Goal: Share content: Share content

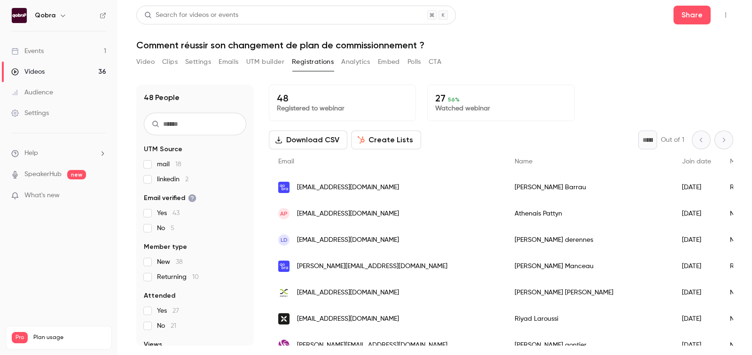
click at [51, 59] on link "Events 1" at bounding box center [58, 51] width 117 height 21
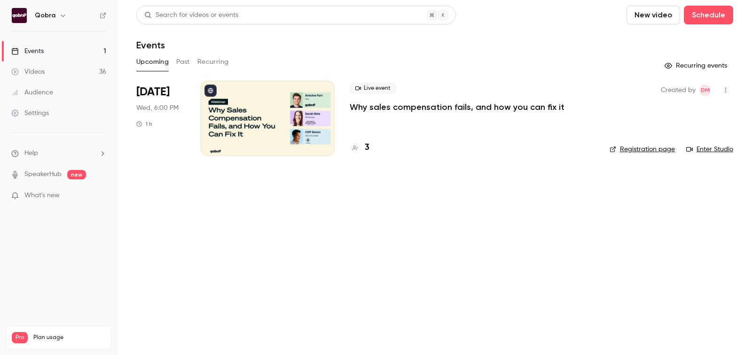
click at [364, 156] on li "Oct 8 Wed, 6:00 PM 1 h Live event Why sales compensation fails, and how you can…" at bounding box center [434, 124] width 597 height 86
click at [368, 144] on h4 "3" at bounding box center [367, 147] width 5 height 13
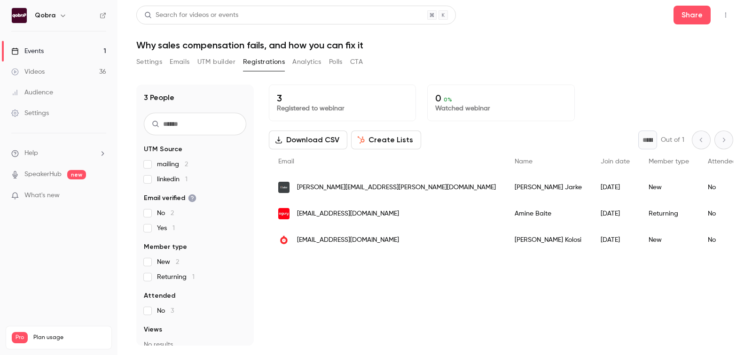
click at [358, 188] on span "christopher.jarke@lzlabs.com" at bounding box center [396, 188] width 199 height 10
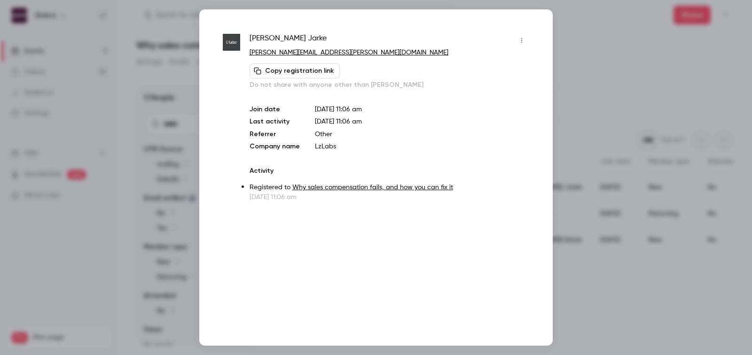
click at [635, 169] on div at bounding box center [376, 177] width 752 height 355
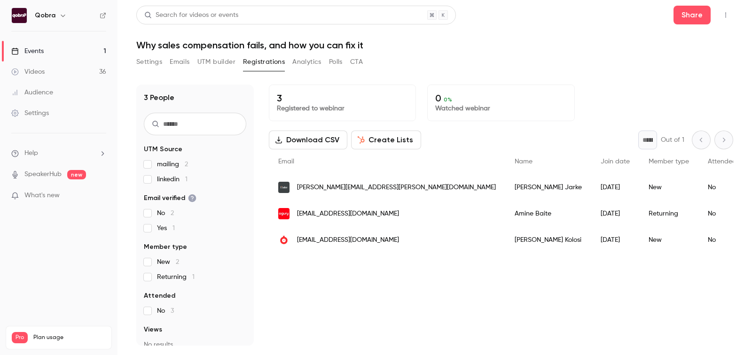
click at [332, 239] on span "mkolosi@fastly.com" at bounding box center [348, 240] width 102 height 10
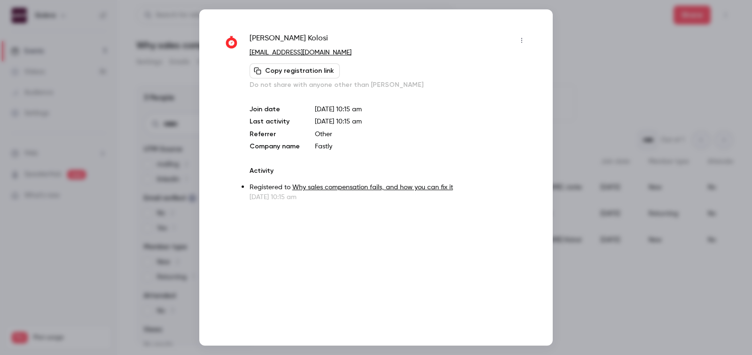
click at [588, 196] on div at bounding box center [376, 177] width 752 height 355
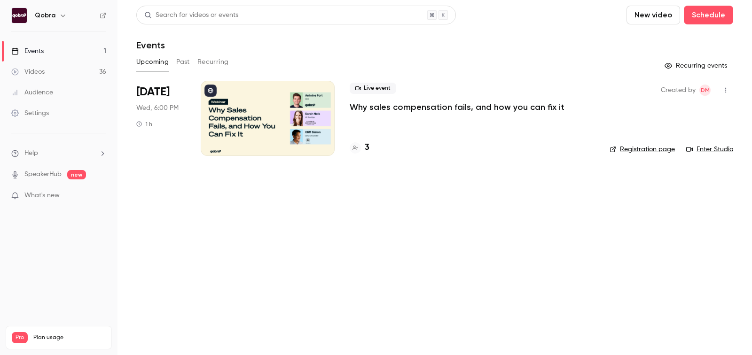
click at [364, 150] on div "3" at bounding box center [360, 147] width 20 height 13
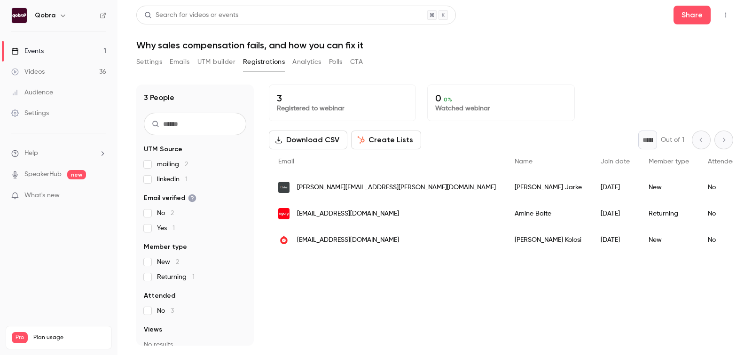
click at [60, 75] on link "Videos 36" at bounding box center [58, 72] width 117 height 21
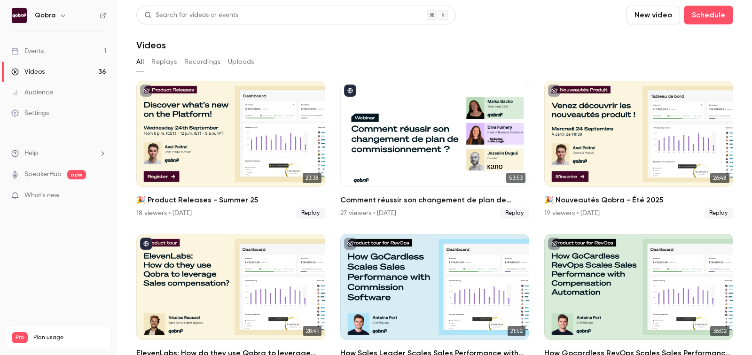
click at [71, 56] on link "Events 1" at bounding box center [58, 51] width 117 height 21
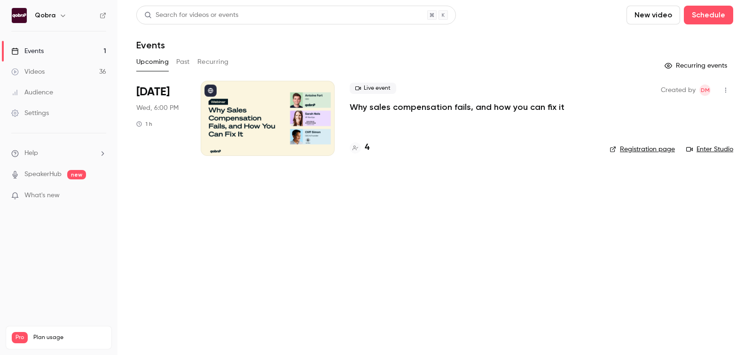
click at [368, 144] on h4 "4" at bounding box center [367, 147] width 5 height 13
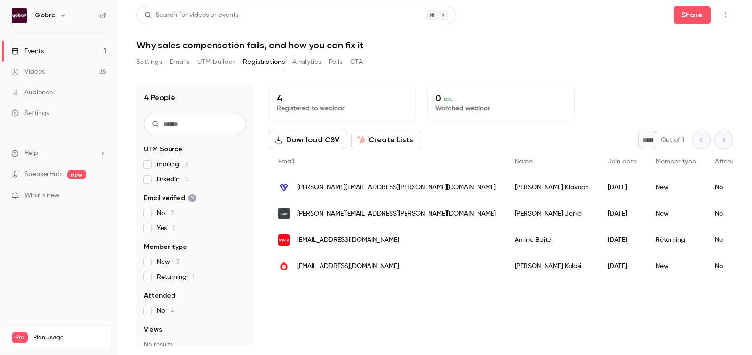
click at [316, 98] on p "4" at bounding box center [342, 98] width 131 height 11
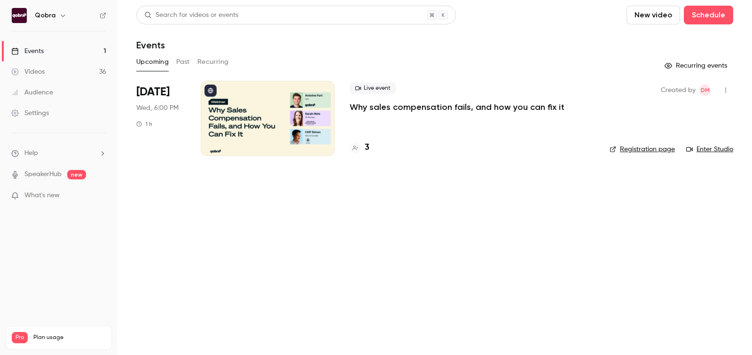
click at [69, 69] on link "Videos 36" at bounding box center [58, 72] width 117 height 21
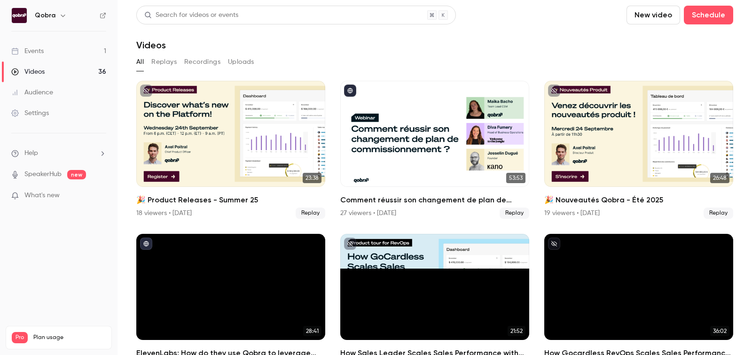
scroll to position [36, 0]
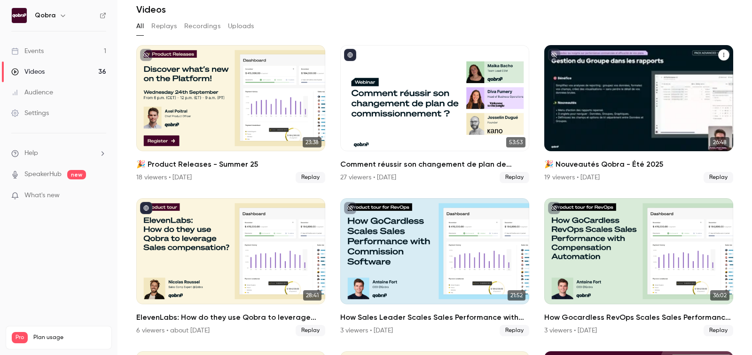
click at [608, 166] on h2 "🎉 Nouveautés Qobra - Été 2025" at bounding box center [638, 164] width 189 height 11
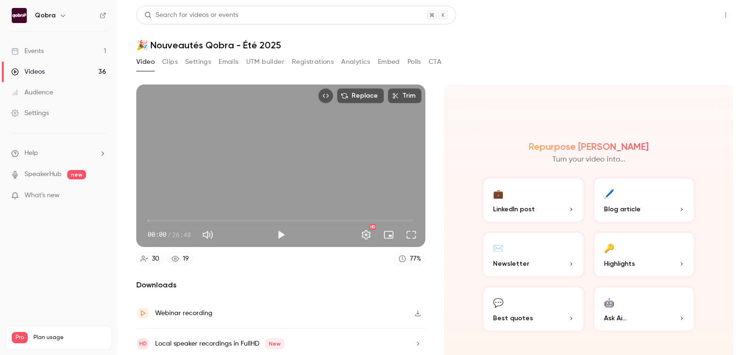
click at [691, 23] on button "Share" at bounding box center [691, 15] width 37 height 19
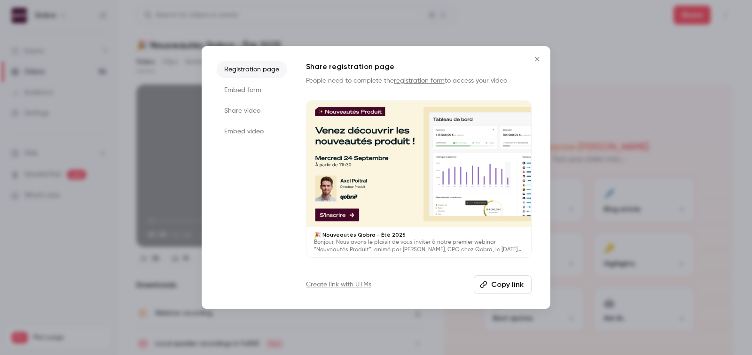
click at [248, 133] on li "Embed video" at bounding box center [252, 131] width 70 height 17
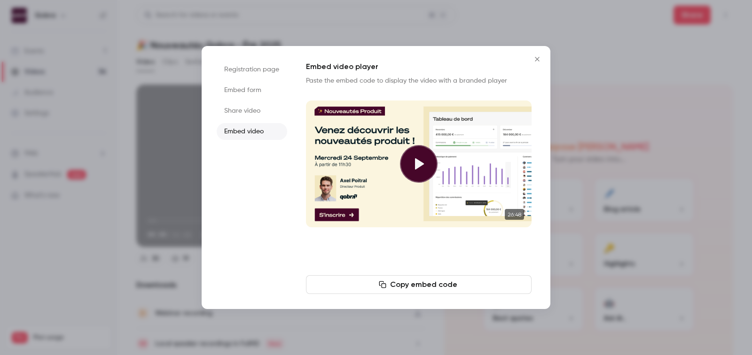
click at [250, 116] on li "Share video" at bounding box center [252, 110] width 70 height 17
click at [429, 285] on button "Copy link" at bounding box center [419, 284] width 226 height 19
click at [536, 55] on button "Close" at bounding box center [537, 59] width 19 height 19
